Goal: Navigation & Orientation: Understand site structure

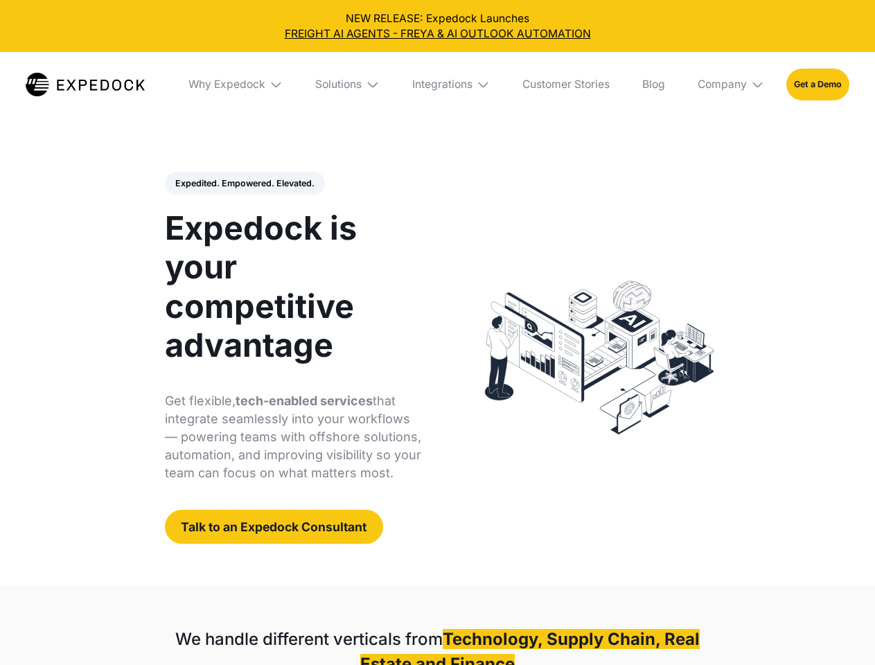
select select
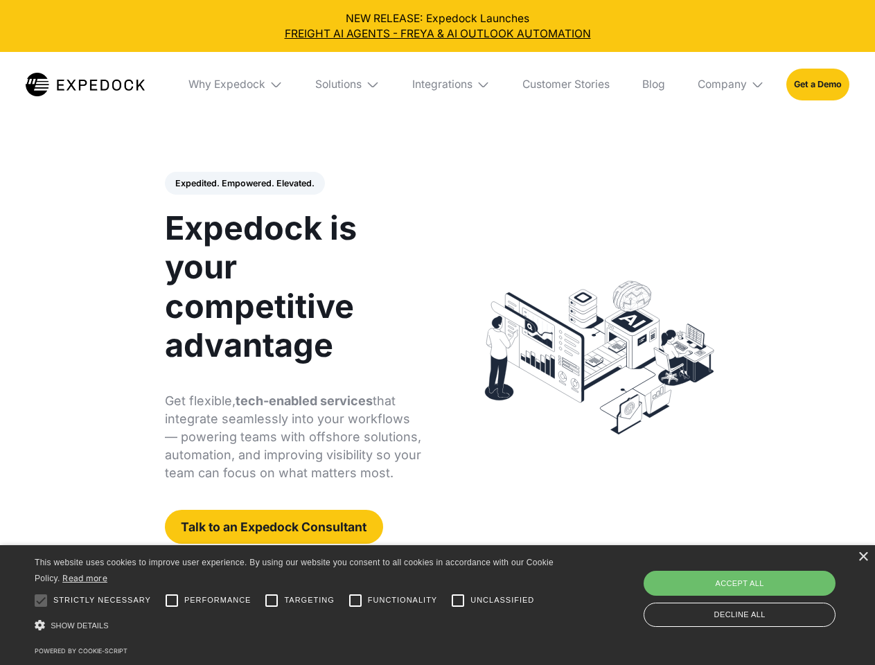
click at [437, 85] on div "Integrations" at bounding box center [442, 85] width 60 height 14
click at [236, 85] on div "Why Expedock" at bounding box center [215, 85] width 77 height 14
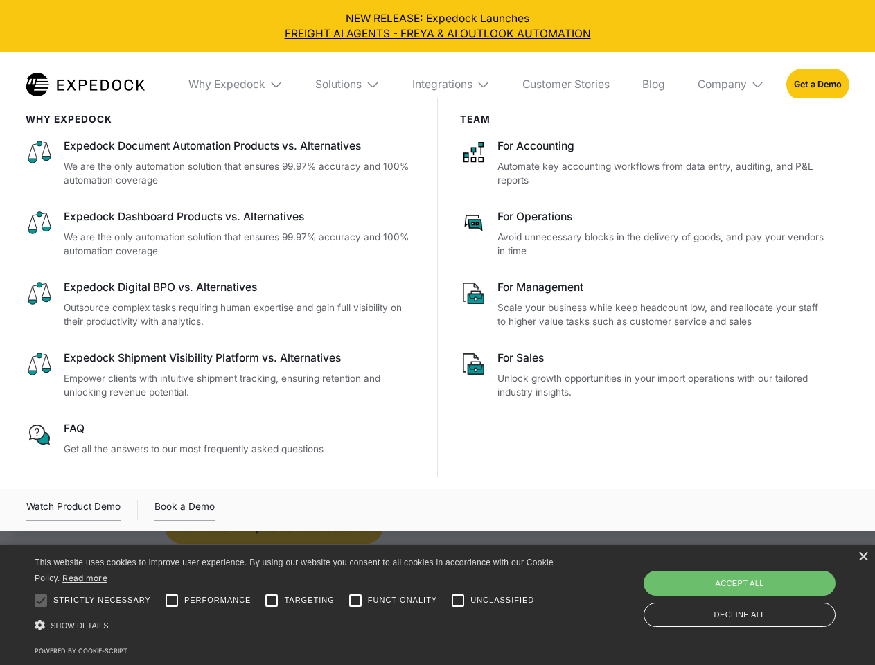
click at [348, 85] on div "Solutions" at bounding box center [338, 85] width 46 height 14
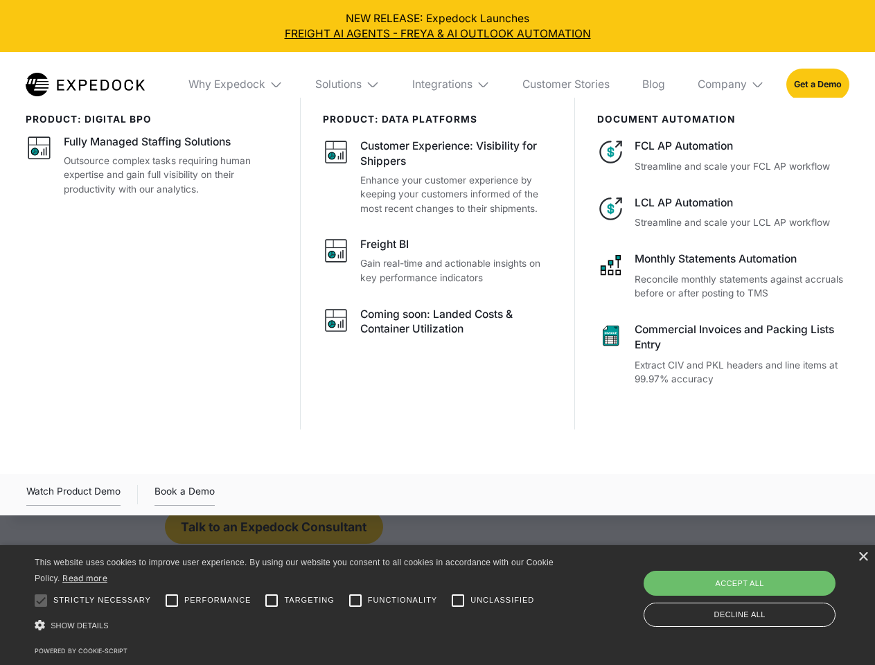
click at [452, 85] on div "Integrations" at bounding box center [442, 85] width 60 height 14
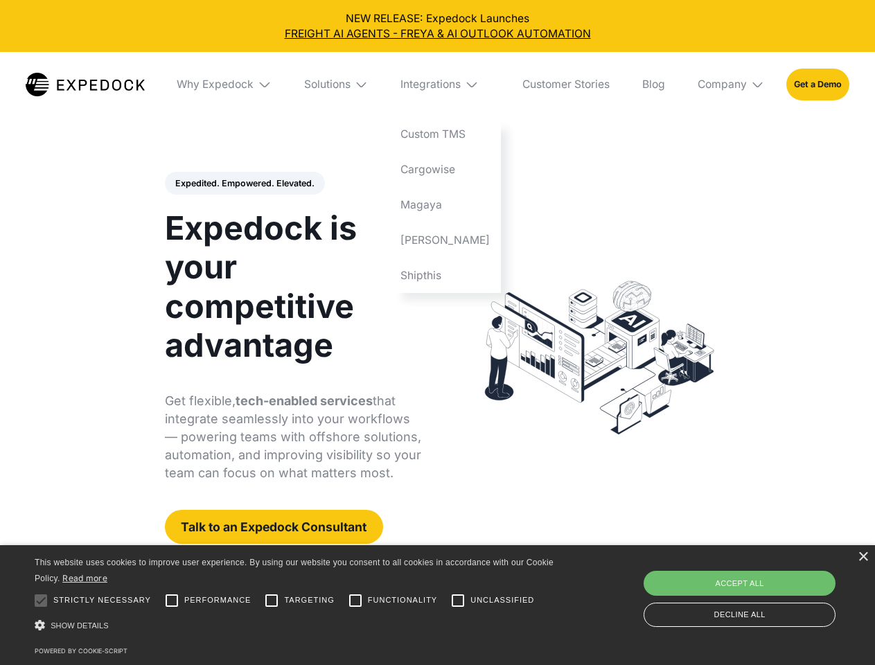
click at [732, 85] on div "Company" at bounding box center [722, 85] width 49 height 14
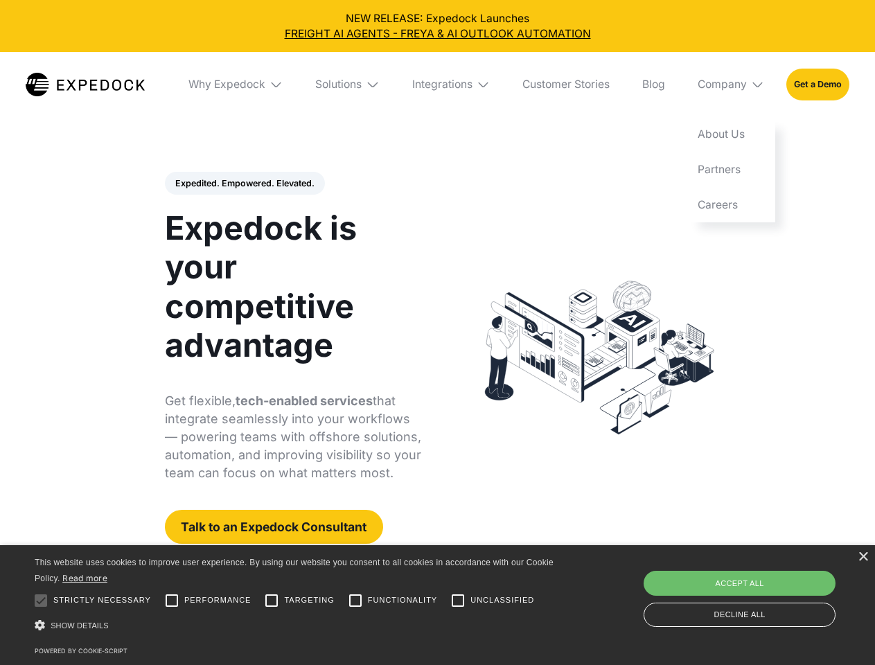
click at [244, 184] on div "Expedited. Empowered. Elevated. Automate Freight Document Extraction at 99.97% …" at bounding box center [293, 358] width 257 height 373
click at [41, 601] on div at bounding box center [41, 601] width 28 height 28
click at [172, 601] on input "Performance" at bounding box center [172, 601] width 28 height 28
checkbox input "true"
click at [272, 601] on input "Targeting" at bounding box center [272, 601] width 28 height 28
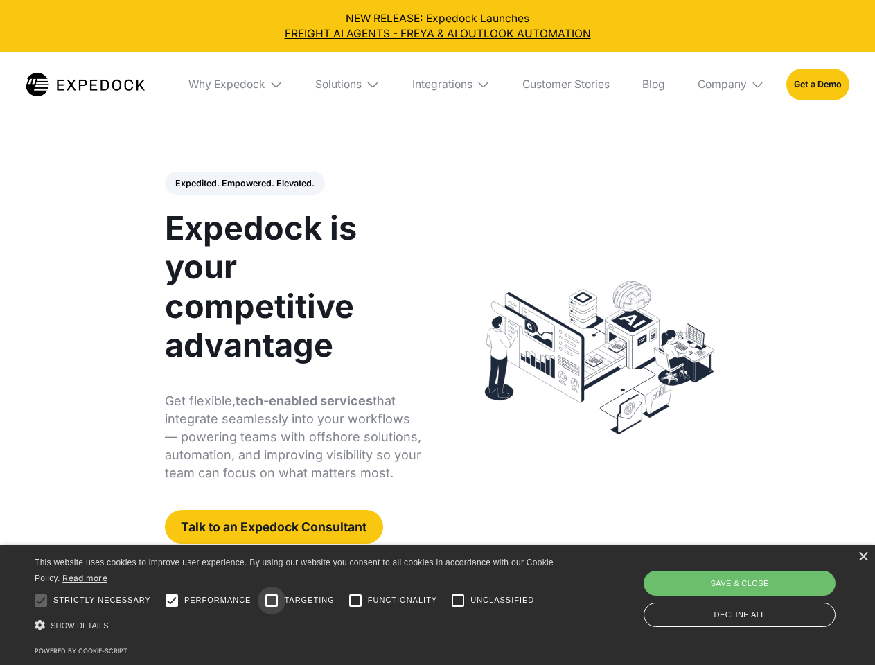
checkbox input "true"
click at [355, 601] on input "Functionality" at bounding box center [356, 601] width 28 height 28
checkbox input "true"
